Goal: Check status

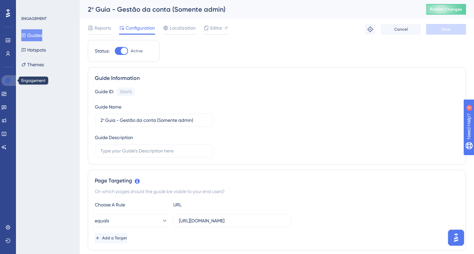
click at [10, 81] on icon at bounding box center [7, 80] width 5 height 5
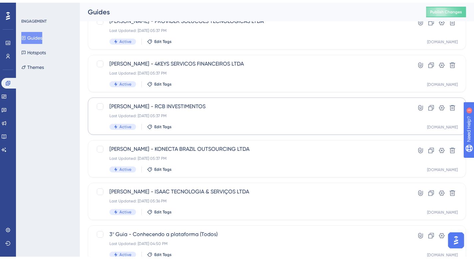
scroll to position [136, 0]
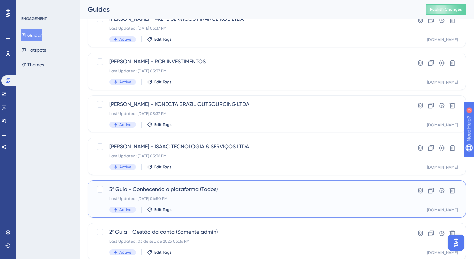
click at [237, 194] on div "3º Guia - Conhecendo a plataforma (Todos) Last Updated: 02 de set. de 2025 04:5…" at bounding box center [250, 198] width 282 height 27
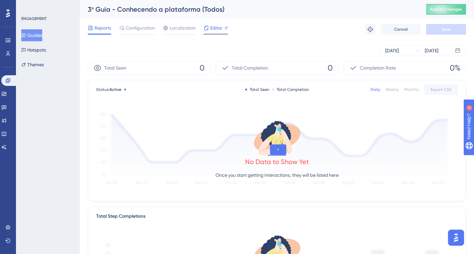
click at [211, 34] on div at bounding box center [216, 34] width 24 height 1
